Goal: Information Seeking & Learning: Learn about a topic

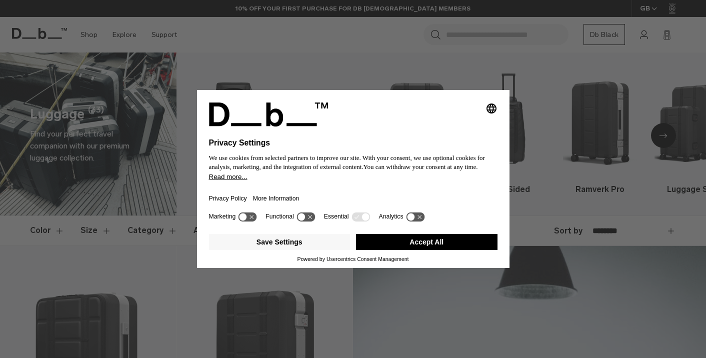
click at [415, 220] on icon at bounding box center [411, 218] width 8 height 8
click at [424, 221] on icon at bounding box center [420, 218] width 8 height 8
click at [330, 245] on button "Save Settings" at bounding box center [280, 242] width 142 height 16
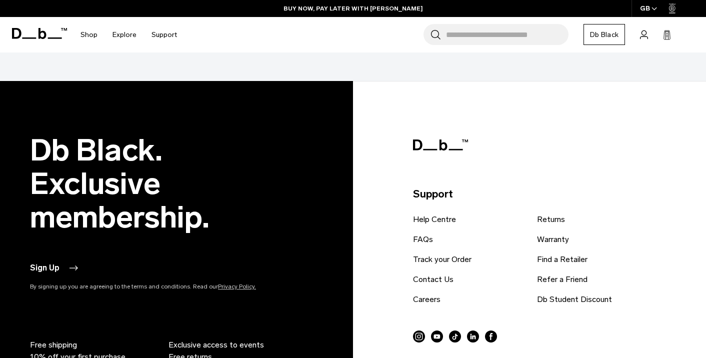
scroll to position [3732, 0]
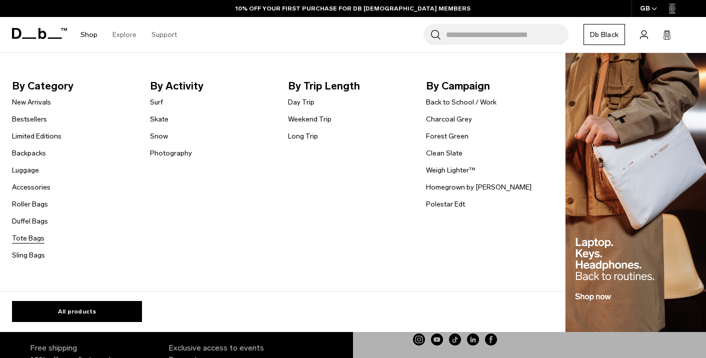
click at [36, 241] on link "Tote Bags" at bounding box center [28, 238] width 33 height 11
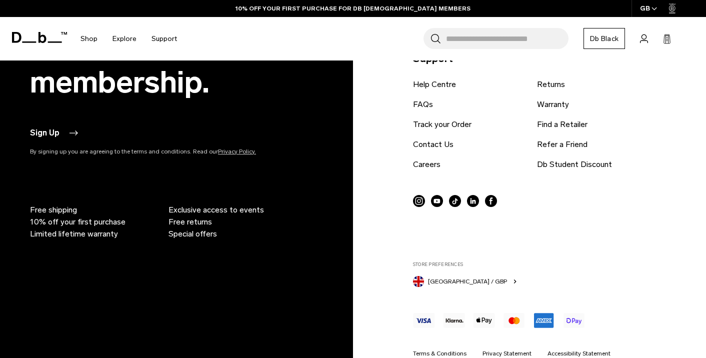
scroll to position [1704, 0]
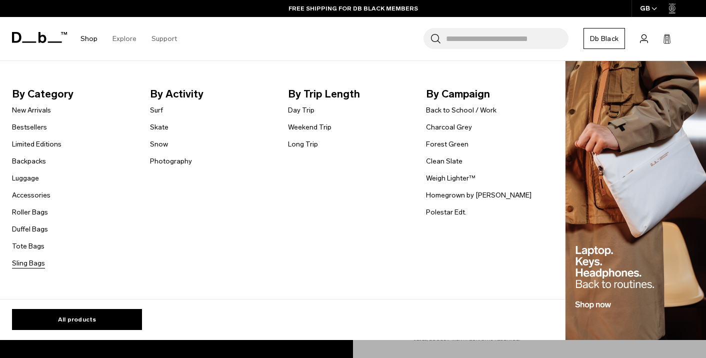
click at [38, 264] on link "Sling Bags" at bounding box center [28, 263] width 33 height 11
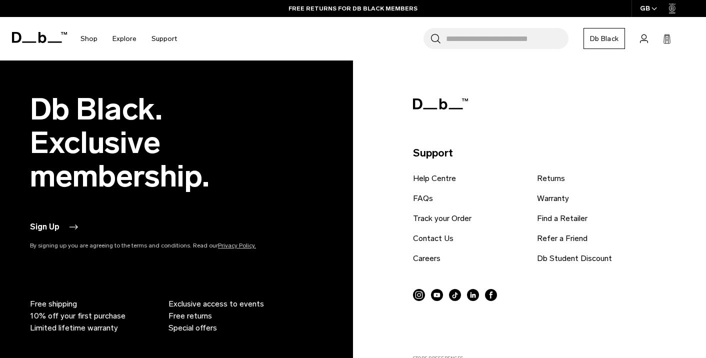
scroll to position [2359, 0]
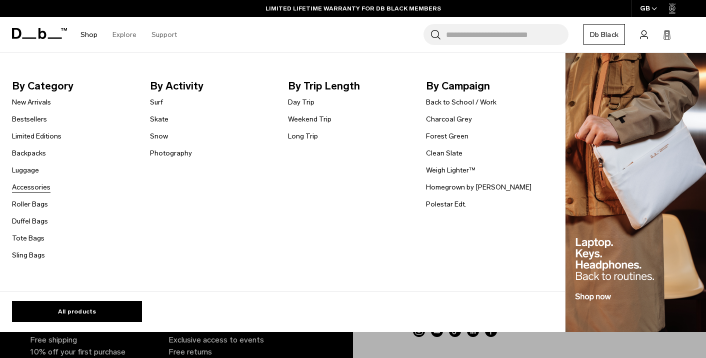
click at [41, 187] on link "Accessories" at bounding box center [31, 187] width 39 height 11
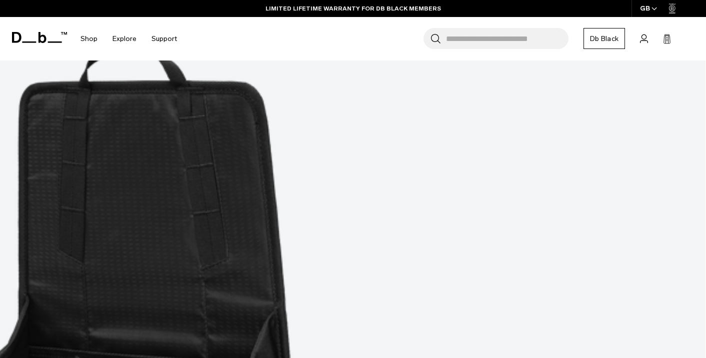
scroll to position [2973, 0]
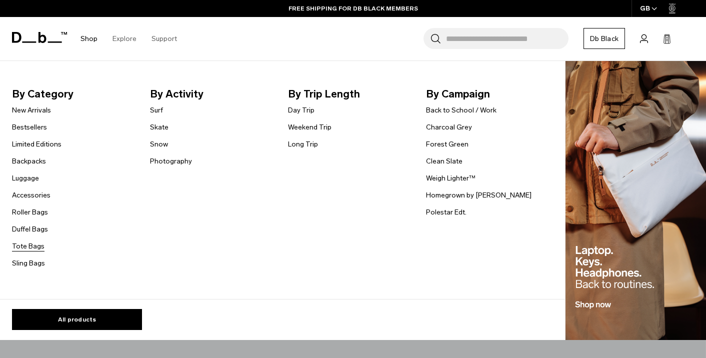
click at [38, 247] on link "Tote Bags" at bounding box center [28, 246] width 33 height 11
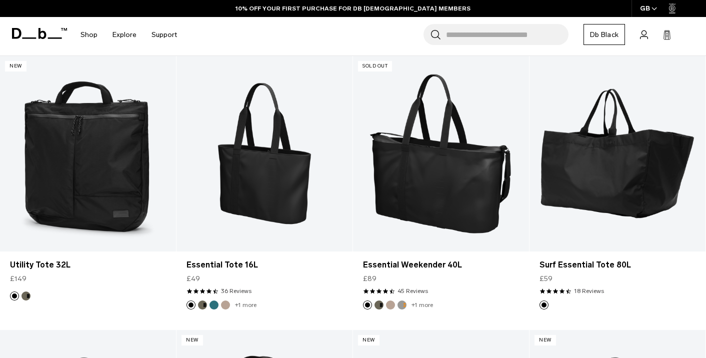
scroll to position [194, 0]
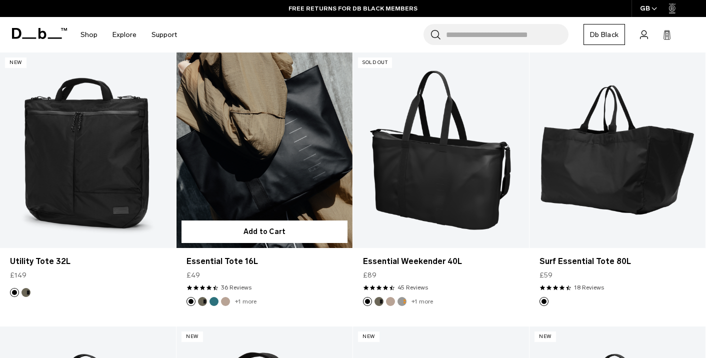
click at [259, 158] on link "Essential Tote 16L" at bounding box center [265, 151] width 176 height 196
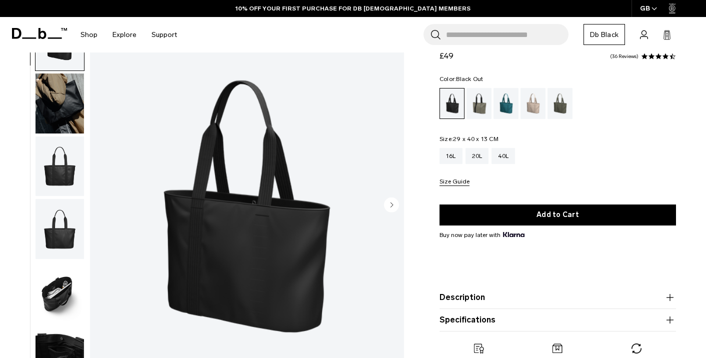
scroll to position [72, 0]
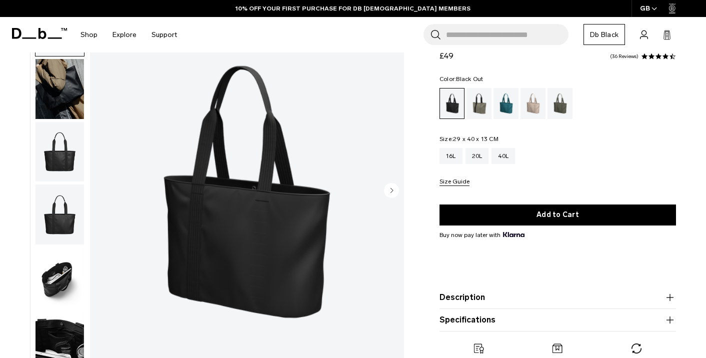
click at [394, 188] on circle "Next slide" at bounding box center [391, 190] width 15 height 15
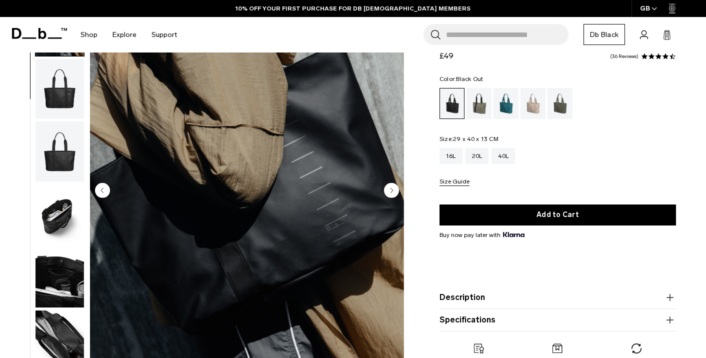
click at [394, 188] on circle "Next slide" at bounding box center [391, 190] width 15 height 15
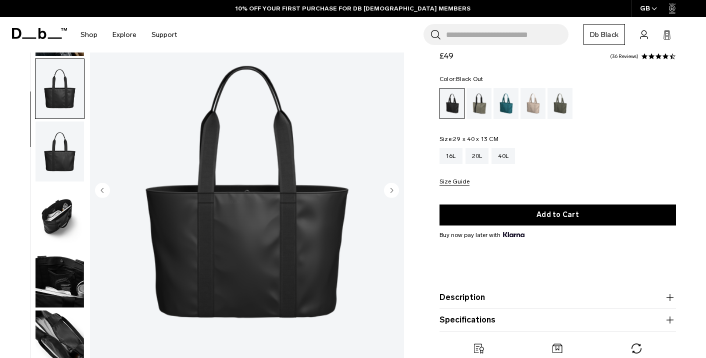
scroll to position [109, 0]
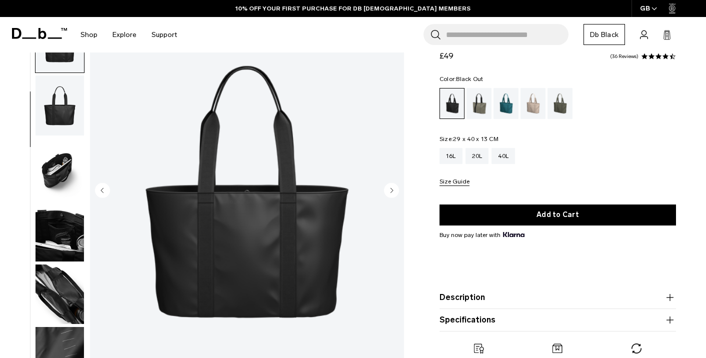
click at [394, 188] on circle "Next slide" at bounding box center [391, 190] width 15 height 15
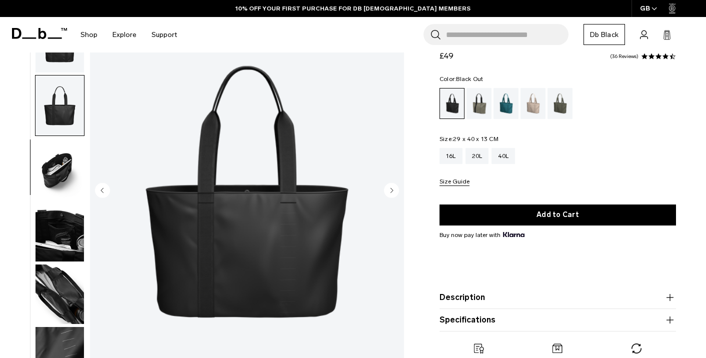
click at [394, 188] on circle "Next slide" at bounding box center [391, 190] width 15 height 15
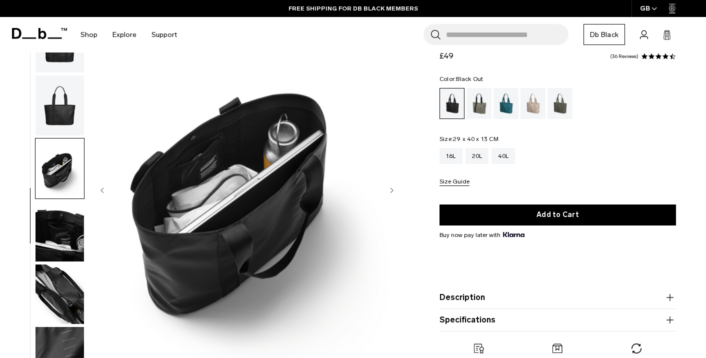
click at [394, 188] on circle "Next slide" at bounding box center [391, 190] width 15 height 15
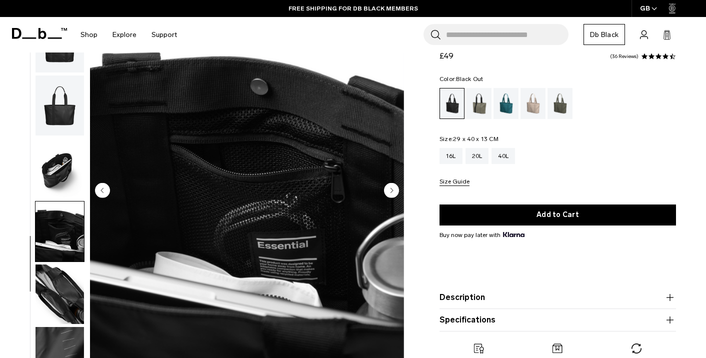
click at [394, 188] on circle "Next slide" at bounding box center [391, 190] width 15 height 15
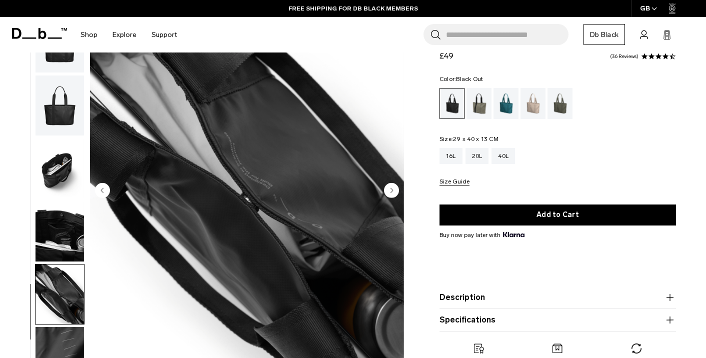
click at [394, 188] on circle "Next slide" at bounding box center [391, 190] width 15 height 15
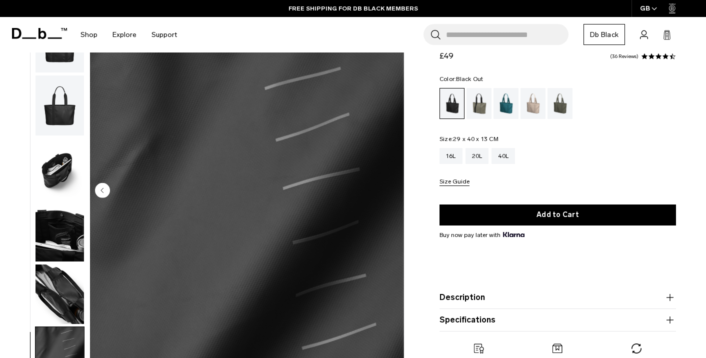
click at [394, 188] on img "8 / 8" at bounding box center [247, 191] width 314 height 392
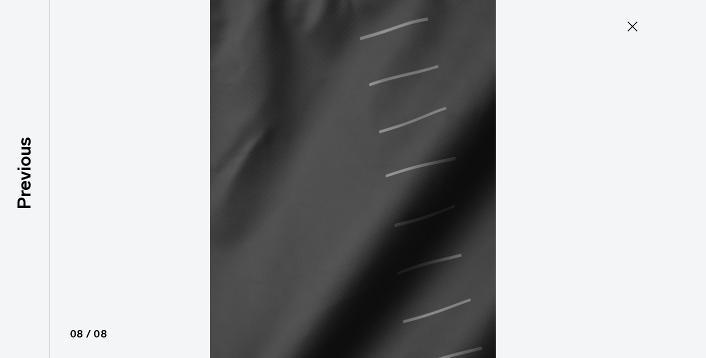
click at [625, 31] on icon at bounding box center [633, 27] width 16 height 16
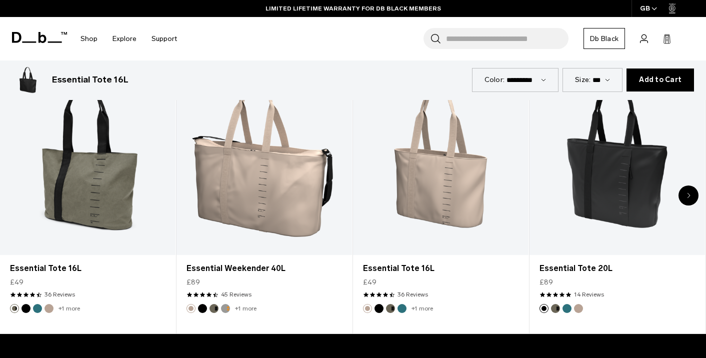
scroll to position [491, 0]
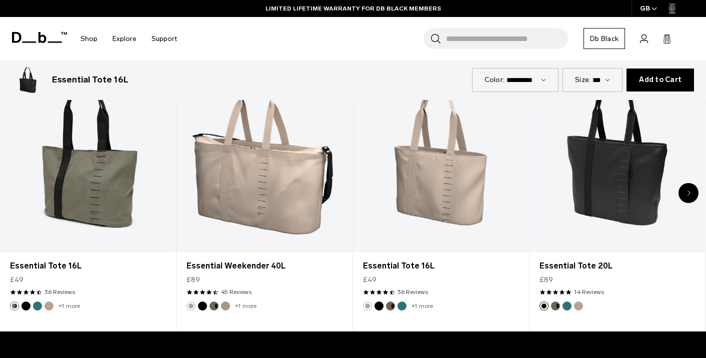
click at [691, 192] on div "Next slide" at bounding box center [689, 193] width 20 height 20
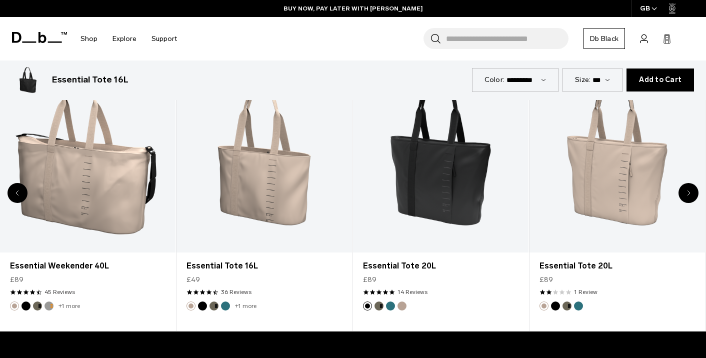
click at [691, 192] on div "Next slide" at bounding box center [689, 193] width 20 height 20
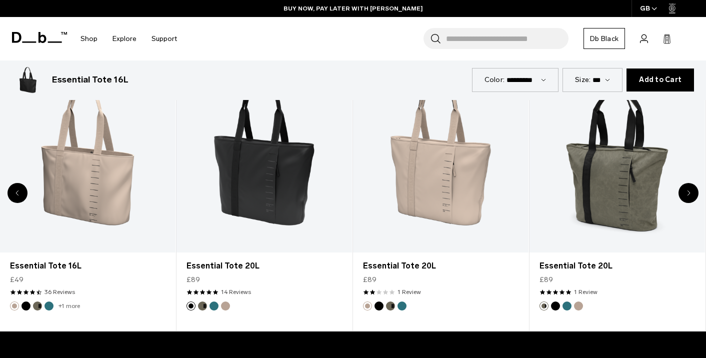
click at [691, 192] on div "Next slide" at bounding box center [689, 193] width 20 height 20
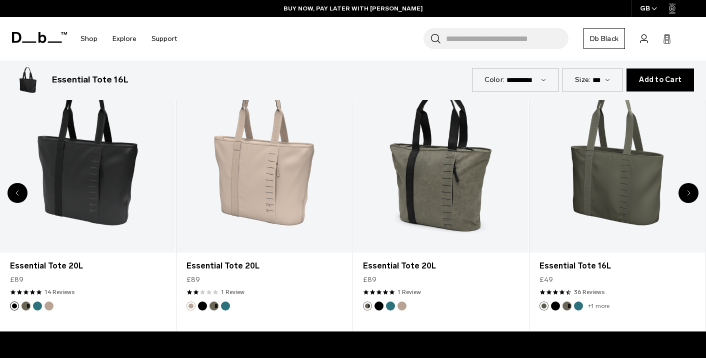
click at [691, 192] on div "Next slide" at bounding box center [689, 193] width 20 height 20
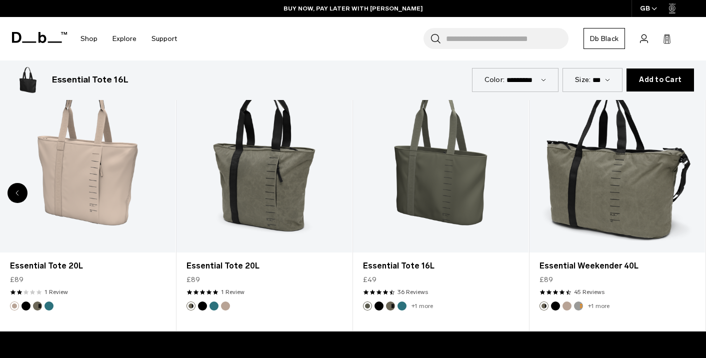
click at [691, 192] on div "8 / 8" at bounding box center [618, 155] width 176 height 195
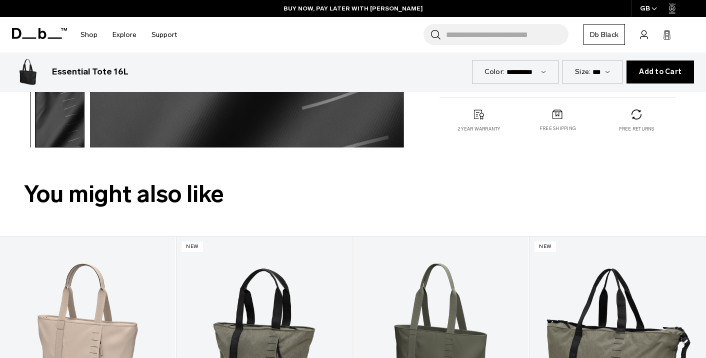
scroll to position [0, 0]
